Goal: Find specific page/section: Find specific page/section

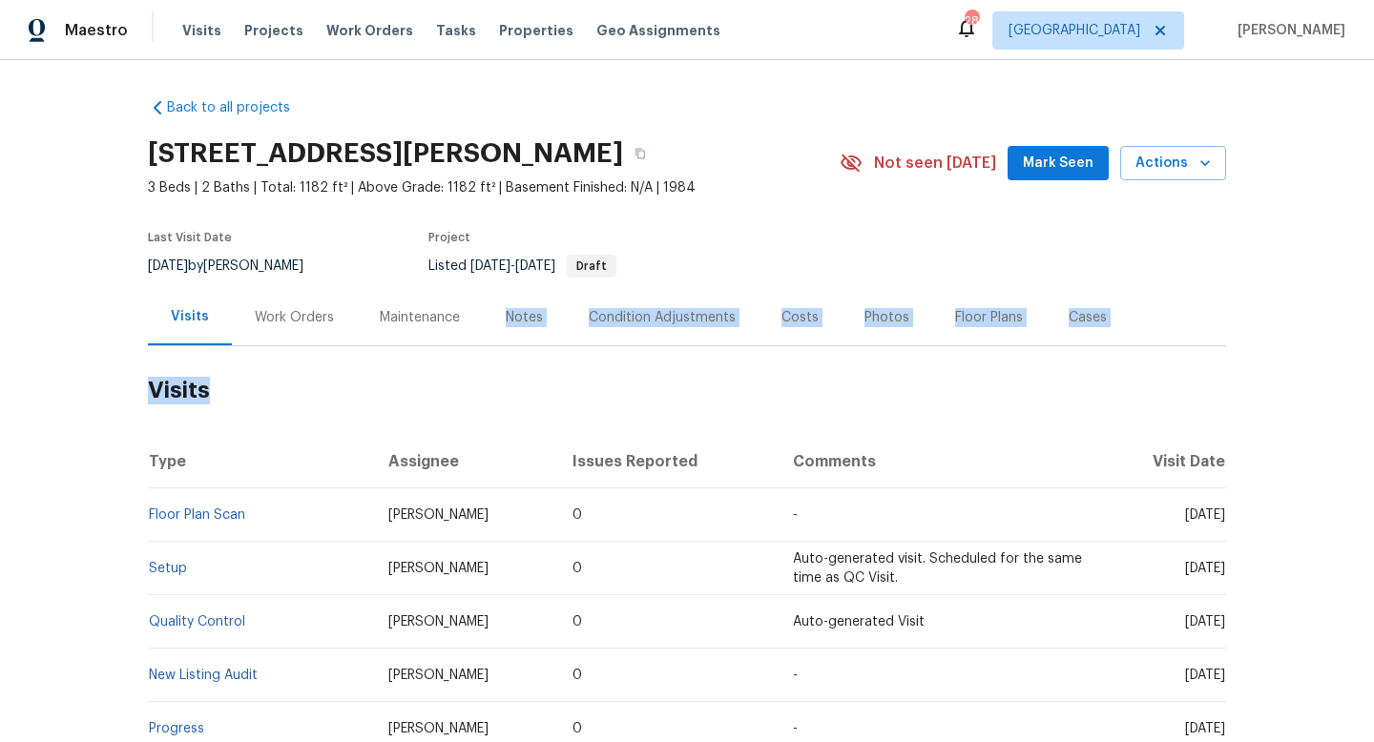
drag, startPoint x: 0, startPoint y: 0, endPoint x: 424, endPoint y: 327, distance: 535.2
click at [424, 327] on div "Back to all projects [STREET_ADDRESS][PERSON_NAME] 3 Beds | 2 Baths | Total: 11…" at bounding box center [687, 480] width 1078 height 795
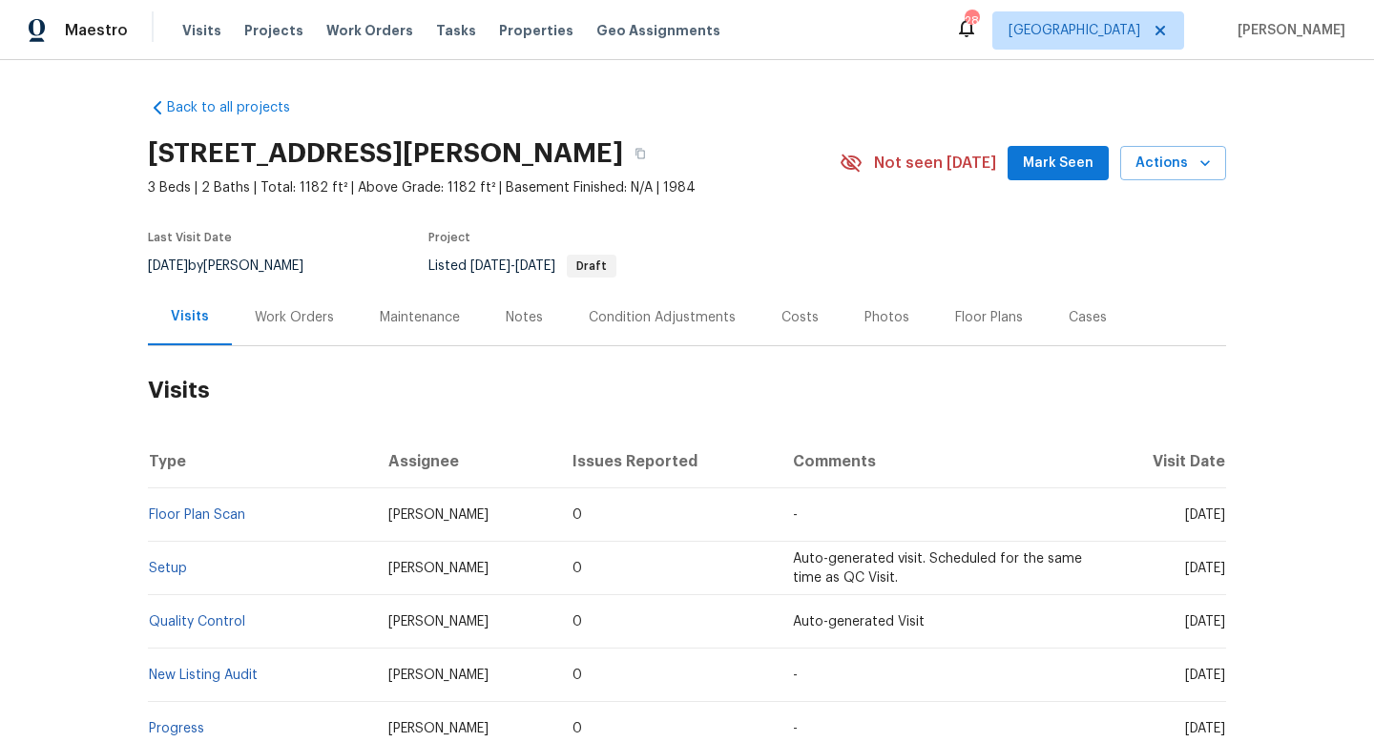
click at [291, 319] on div "Work Orders" at bounding box center [294, 317] width 79 height 19
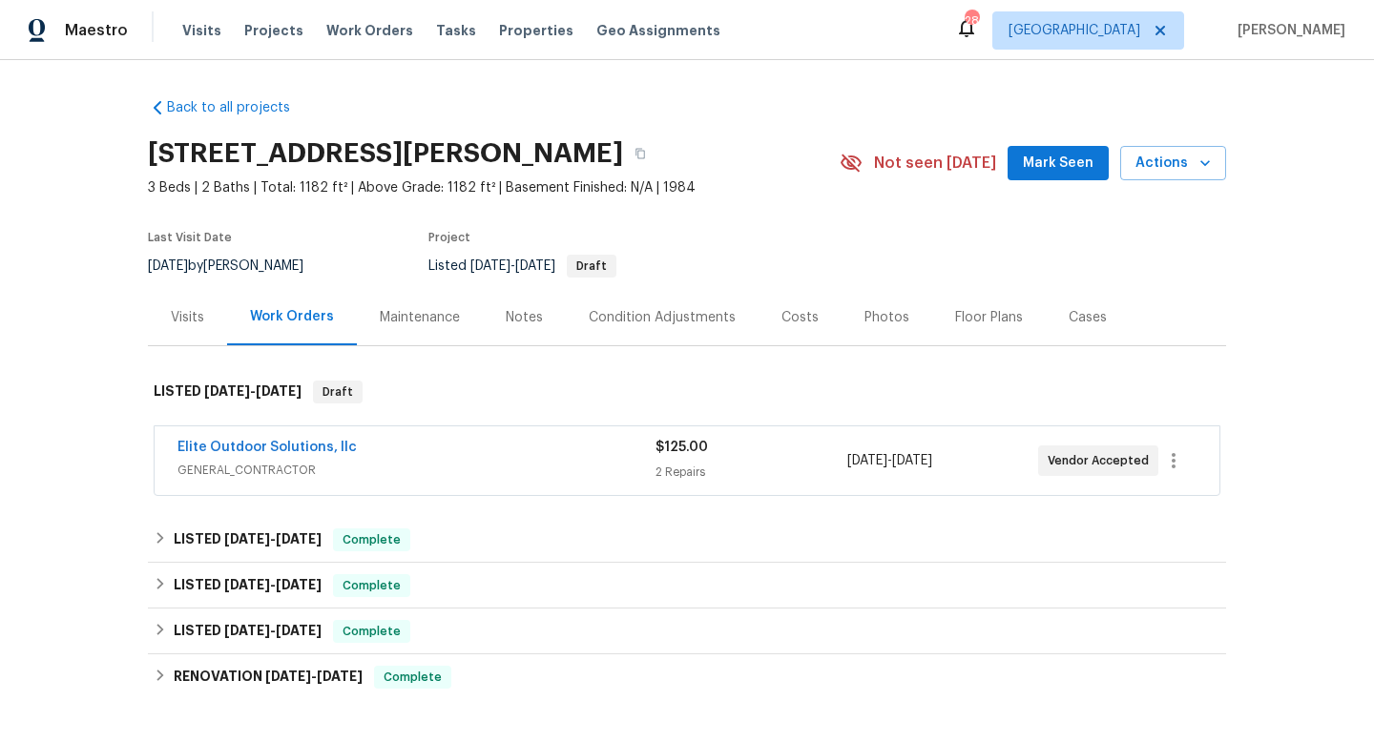
click at [458, 463] on span "GENERAL_CONTRACTOR" at bounding box center [416, 470] width 478 height 19
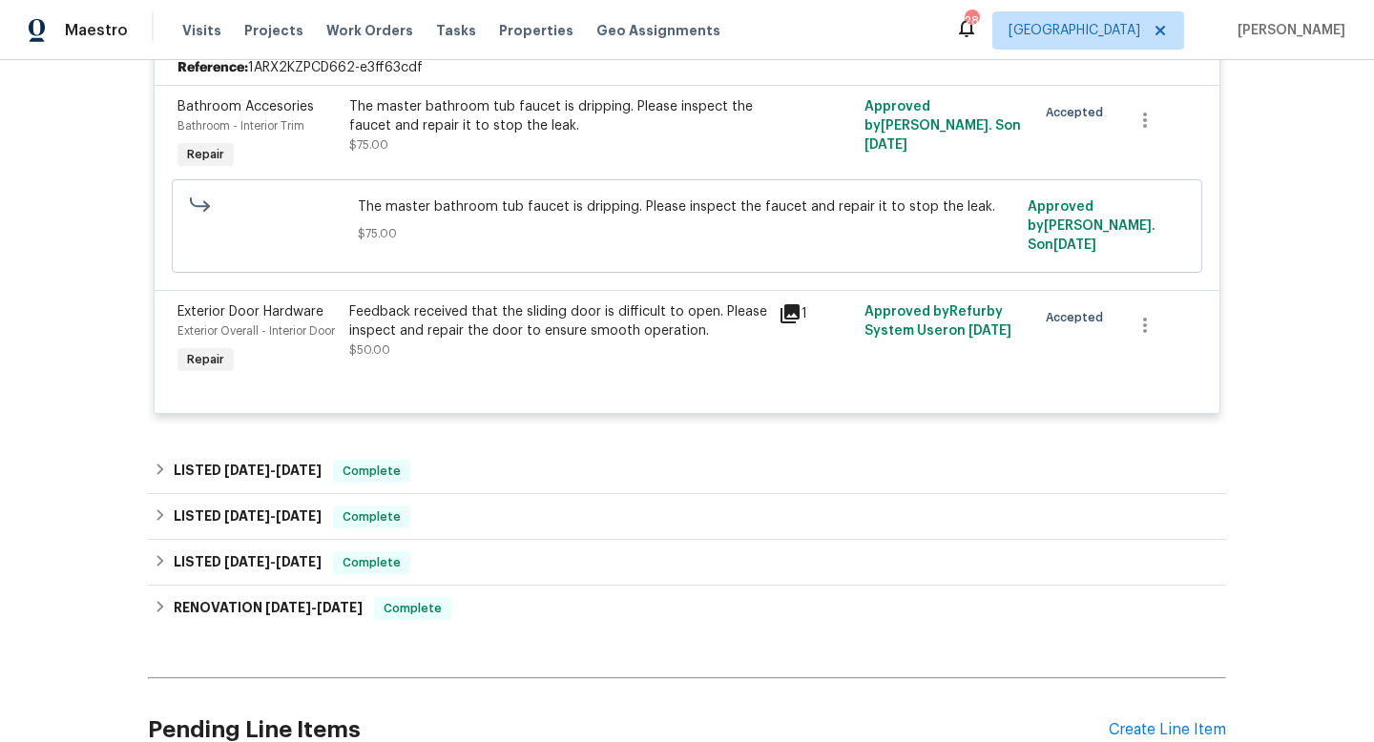
scroll to position [445, 0]
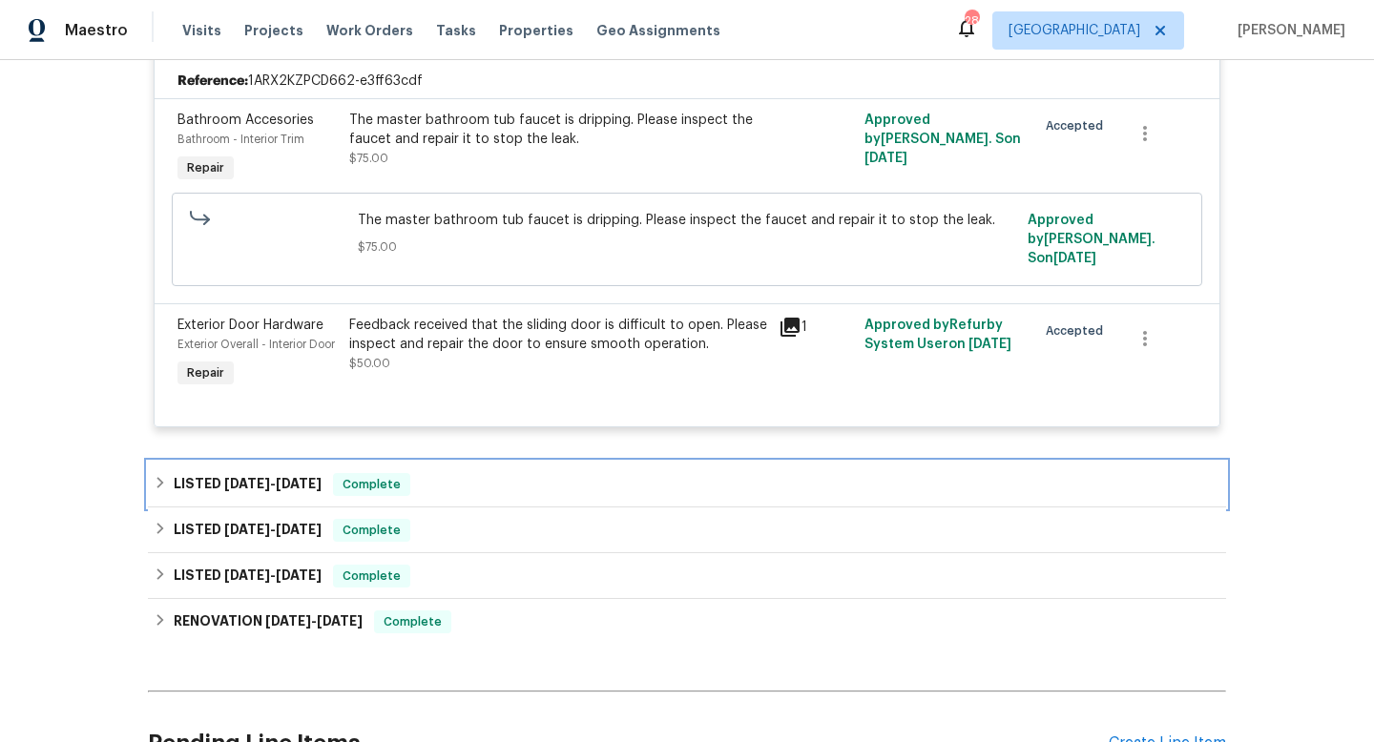
click at [467, 479] on div "LISTED 8/5/25 - 8/11/25 Complete" at bounding box center [687, 485] width 1078 height 46
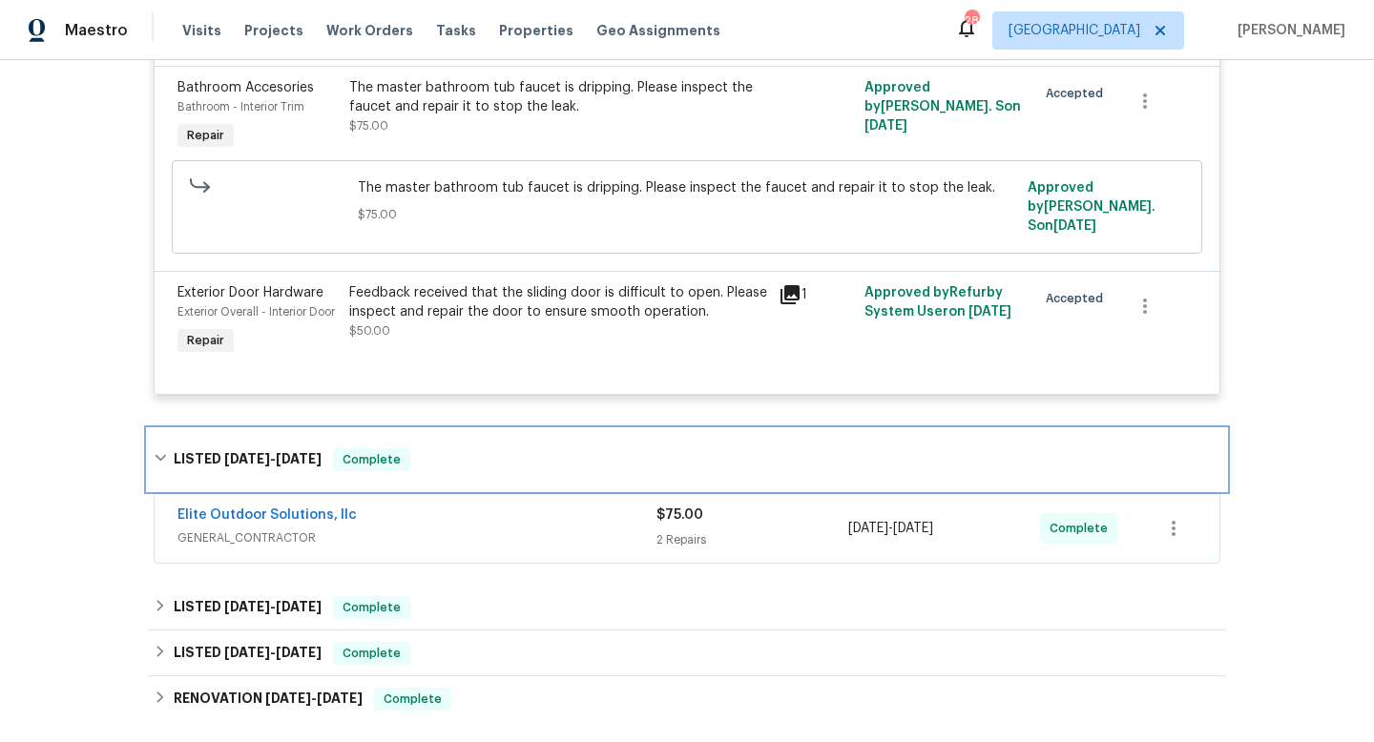
scroll to position [504, 0]
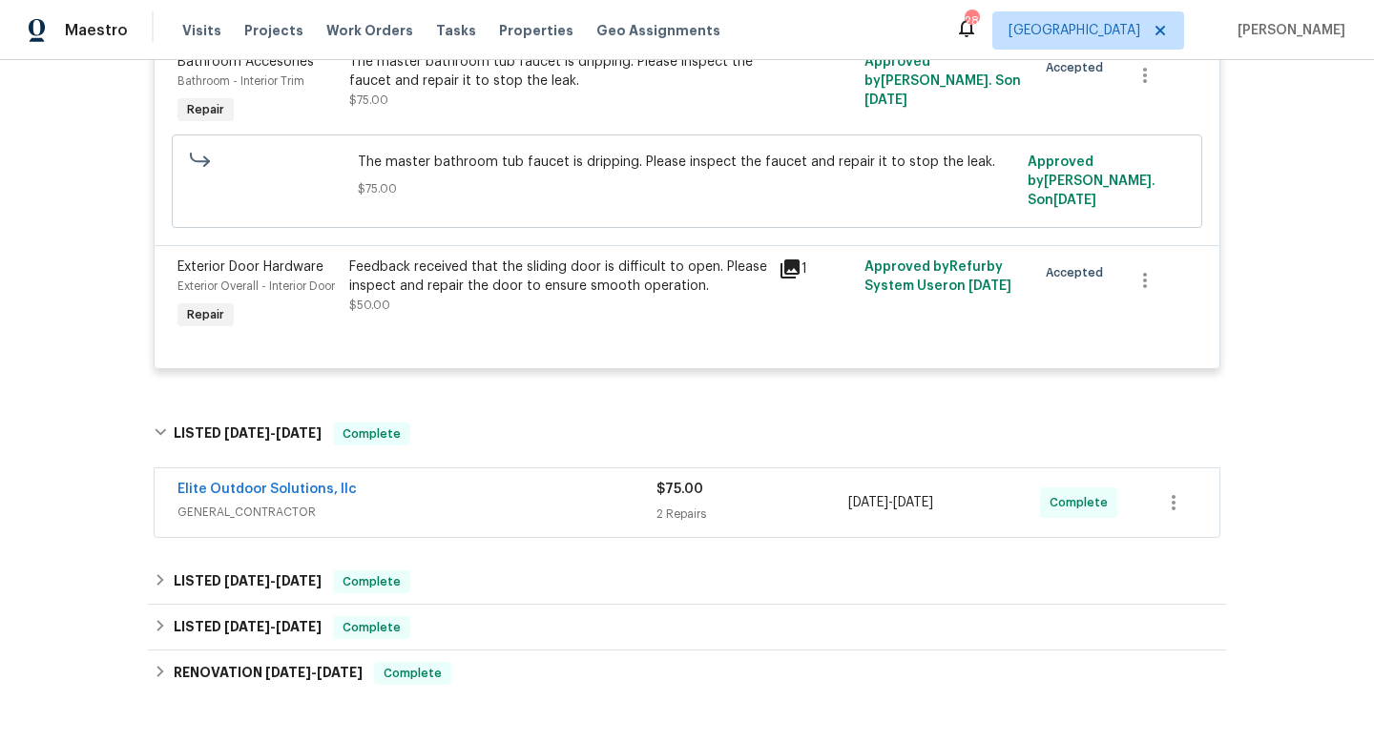
click at [467, 497] on div "Elite Outdoor Solutions, llc" at bounding box center [416, 491] width 479 height 23
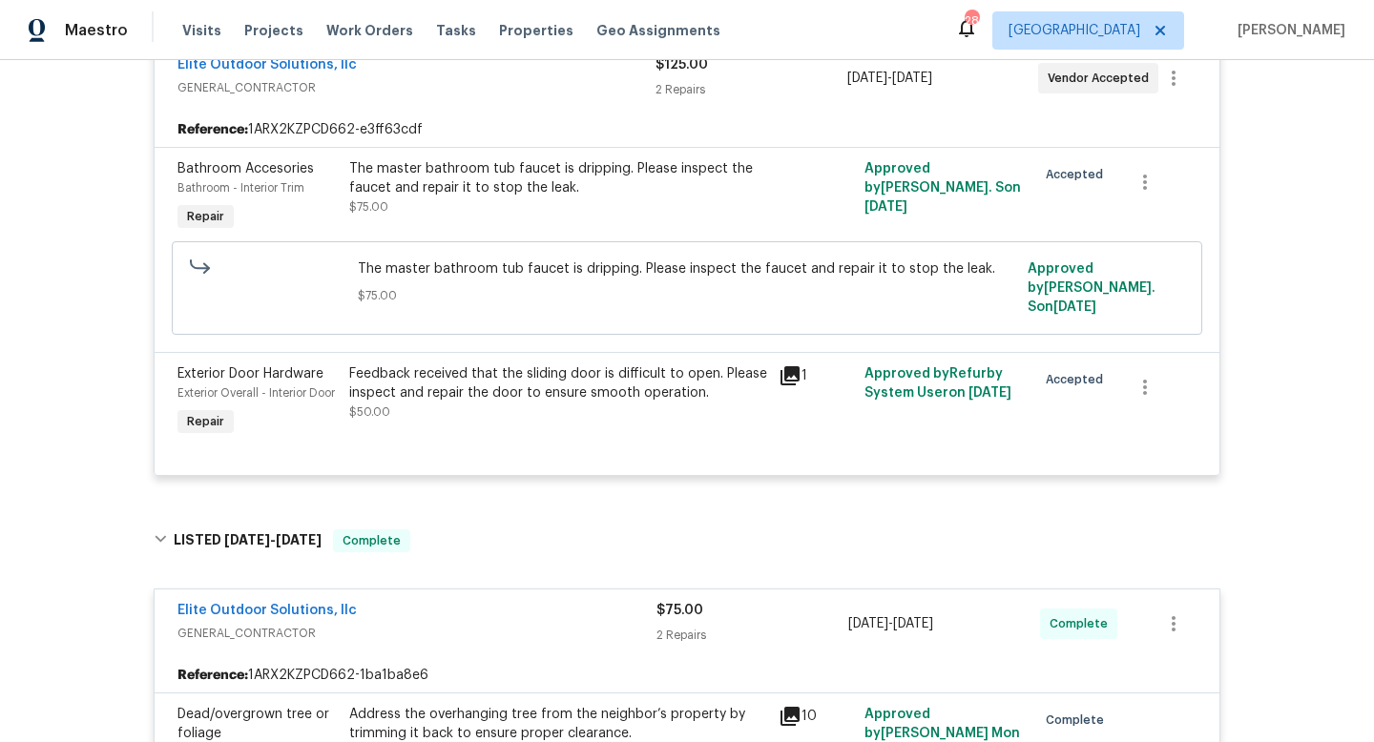
scroll to position [236, 0]
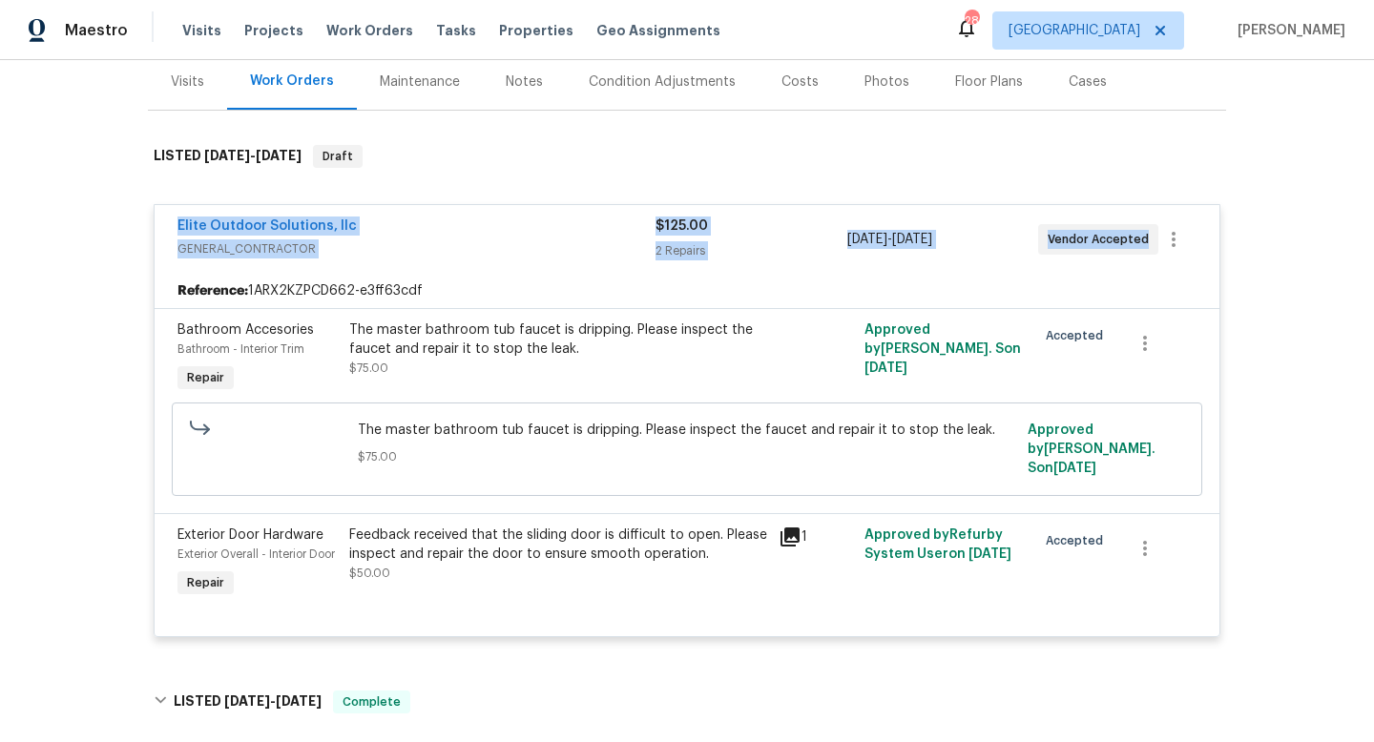
drag, startPoint x: 154, startPoint y: 194, endPoint x: 1103, endPoint y: 250, distance: 950.8
click at [1103, 250] on div "Elite Outdoor Solutions, llc GENERAL_CONTRACTOR $125.00 2 Repairs 8/13/2025 - 8…" at bounding box center [687, 421] width 1066 height 460
copy div "Elite Outdoor Solutions, llc GENERAL_CONTRACTOR $125.00 2 Repairs 8/13/2025 - 8…"
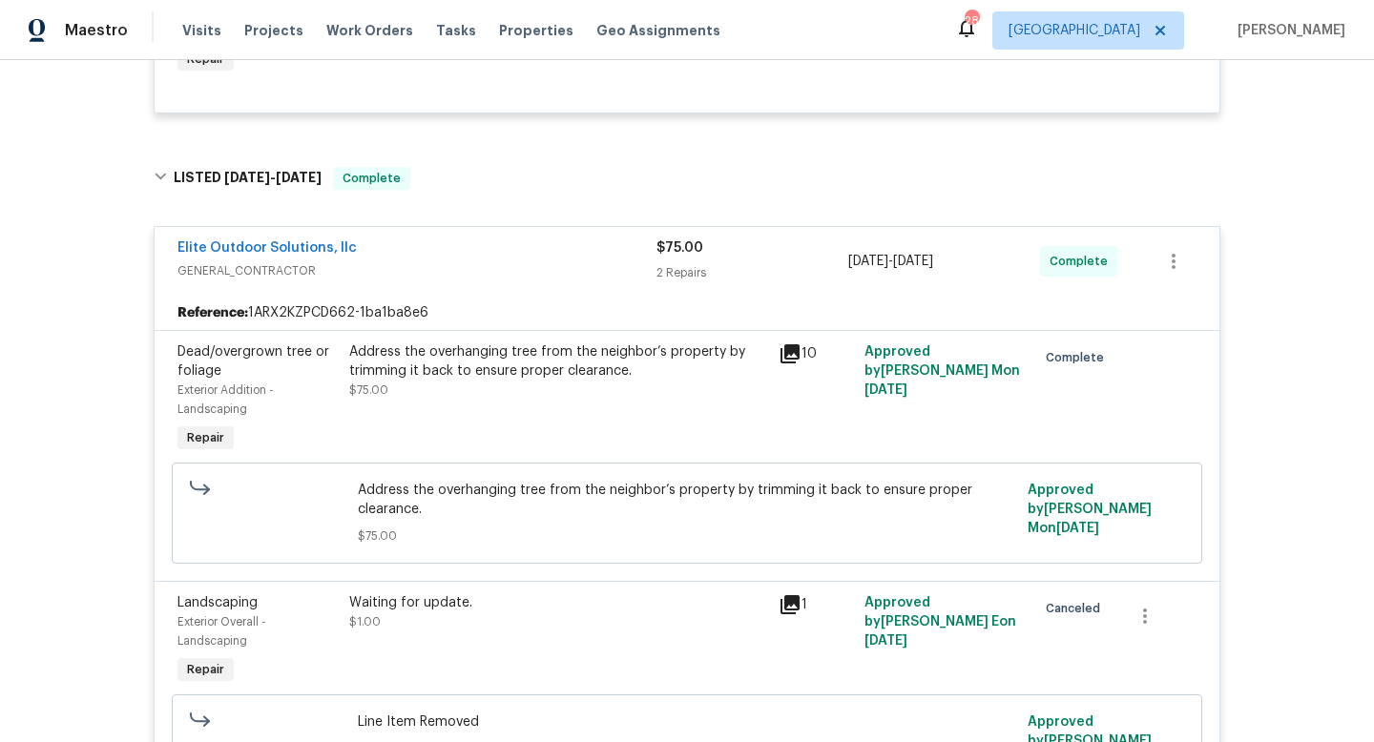
scroll to position [819, 0]
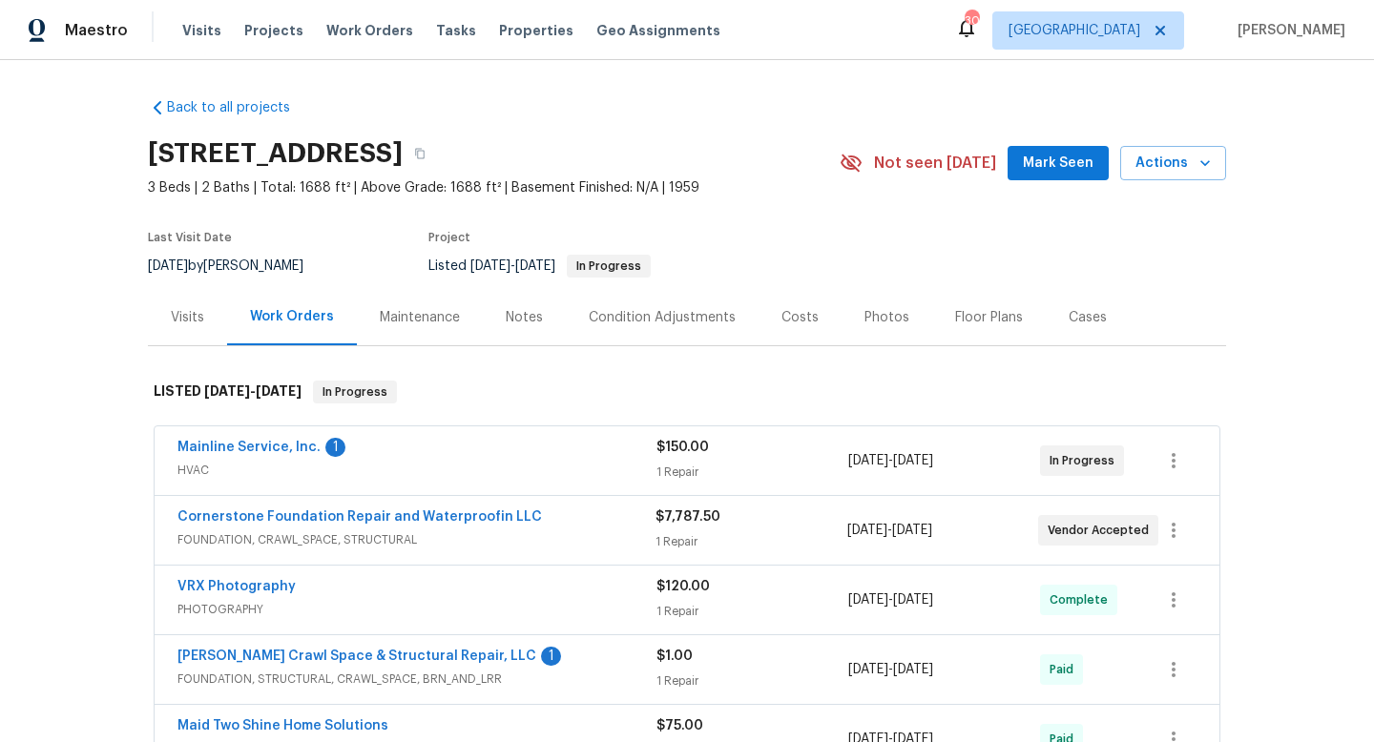
click at [244, 257] on div "[DATE] by [PERSON_NAME]" at bounding box center [237, 266] width 178 height 23
copy div "[DATE] by [PERSON_NAME]"
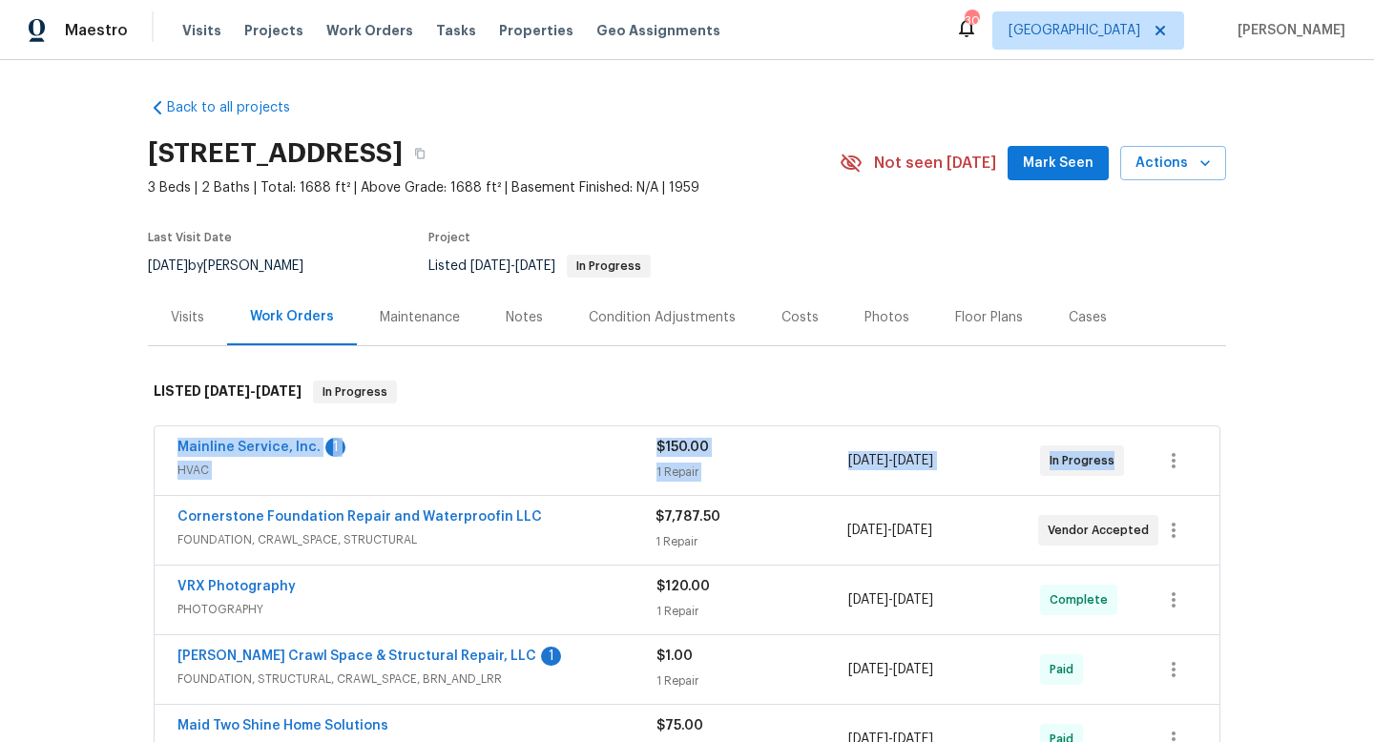
drag, startPoint x: 155, startPoint y: 444, endPoint x: 1351, endPoint y: 436, distance: 1196.2
click at [1357, 440] on div "Back to all projects [STREET_ADDRESS] 3 Beds | 2 Baths | Total: 1688 ft² | Abov…" at bounding box center [687, 401] width 1374 height 682
copy div "Mainline Service, Inc. 1 HVAC $150.00 1 Repair [DATE] - [DATE] In Progress"
